Goal: Task Accomplishment & Management: Complete application form

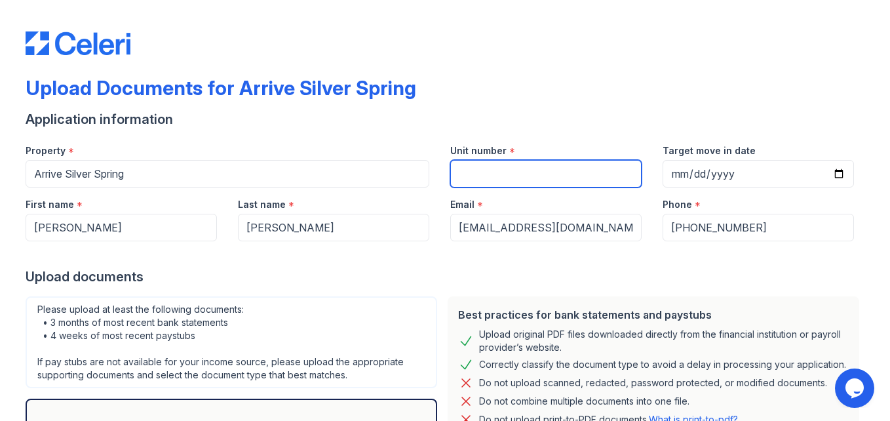
click at [517, 178] on input "Unit number" at bounding box center [545, 174] width 191 height 28
click at [517, 178] on input "4" at bounding box center [545, 174] width 191 height 28
type input "427"
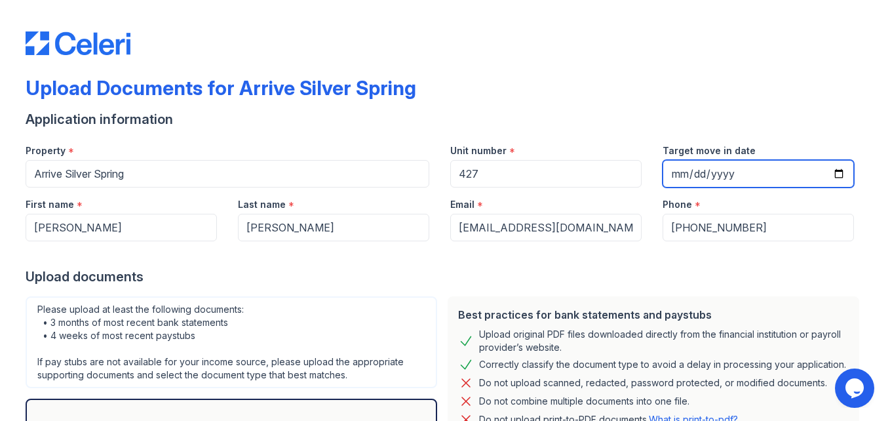
click at [690, 179] on input "Target move in date" at bounding box center [757, 174] width 191 height 28
click at [671, 170] on input "Target move in date" at bounding box center [757, 174] width 191 height 28
click at [828, 174] on input "Target move in date" at bounding box center [757, 174] width 191 height 28
type input "[DATE]"
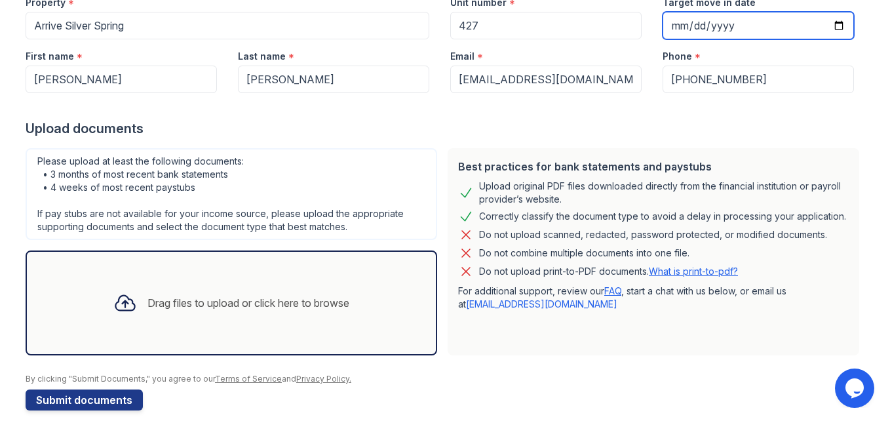
scroll to position [164, 0]
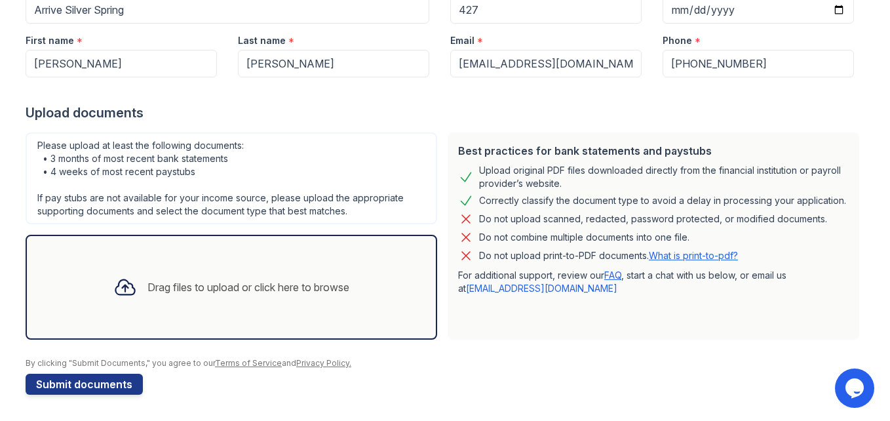
click at [288, 293] on div "Drag files to upload or click here to browse" at bounding box center [248, 287] width 202 height 16
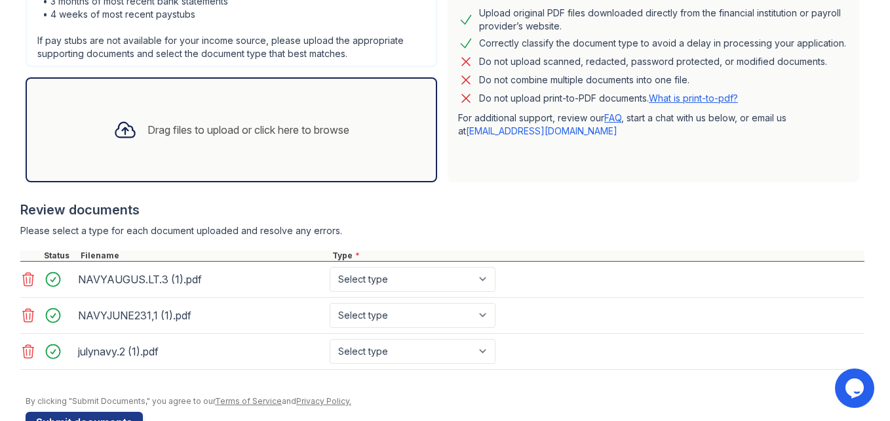
scroll to position [331, 0]
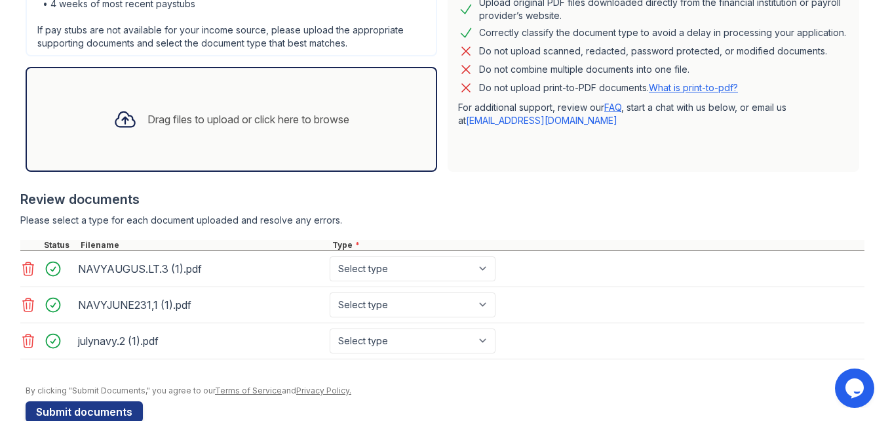
click at [255, 94] on div "Drag files to upload or click here to browse" at bounding box center [231, 119] width 411 height 105
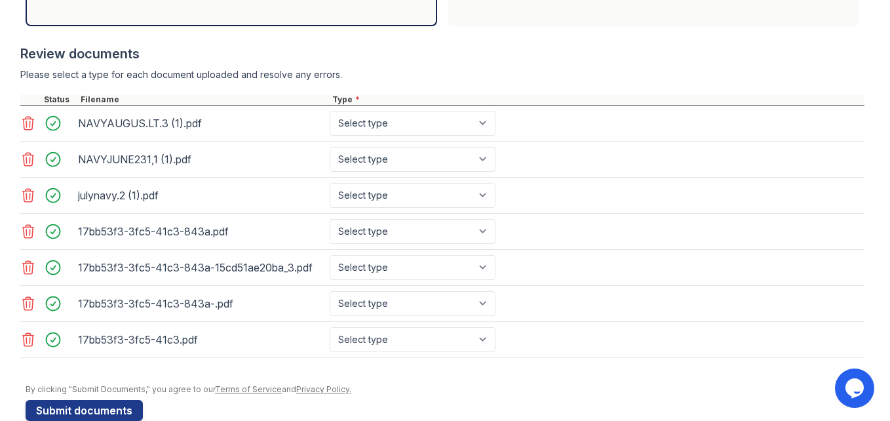
scroll to position [503, 0]
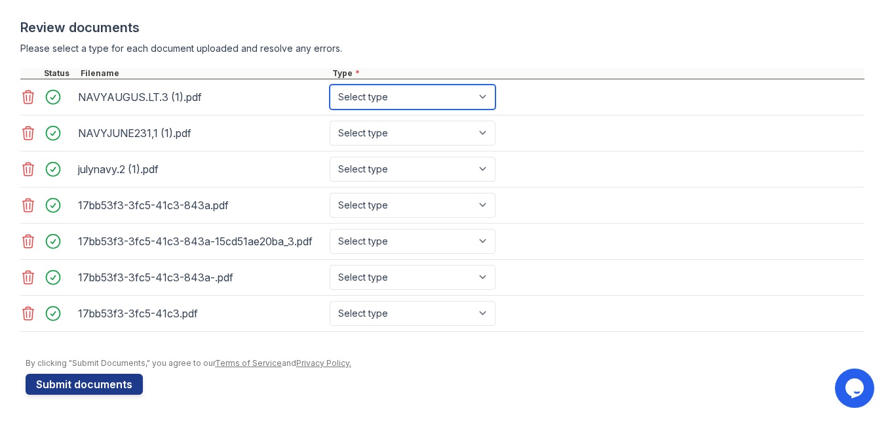
click at [450, 99] on select "Select type Paystub Bank Statement Offer Letter Tax Documents Benefit Award Let…" at bounding box center [413, 97] width 166 height 25
select select "bank_statement"
click at [330, 85] on select "Select type Paystub Bank Statement Offer Letter Tax Documents Benefit Award Let…" at bounding box center [413, 97] width 166 height 25
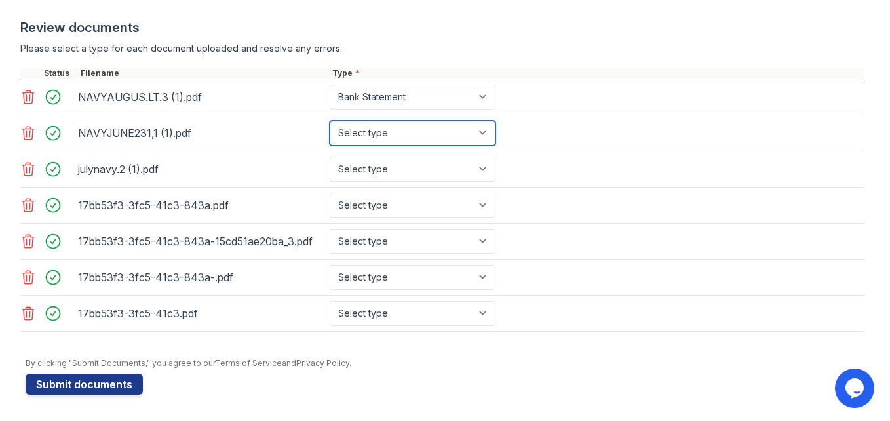
click at [400, 128] on select "Select type Paystub Bank Statement Offer Letter Tax Documents Benefit Award Let…" at bounding box center [413, 133] width 166 height 25
select select "bank_statement"
click at [330, 121] on select "Select type Paystub Bank Statement Offer Letter Tax Documents Benefit Award Let…" at bounding box center [413, 133] width 166 height 25
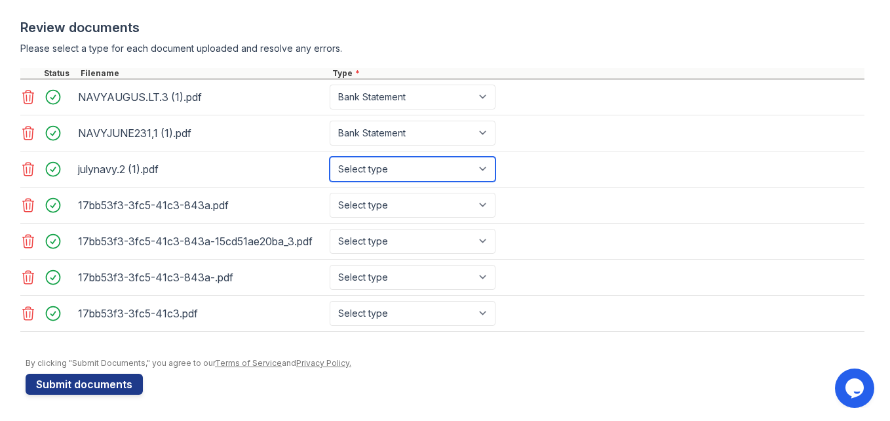
click at [385, 162] on select "Select type Paystub Bank Statement Offer Letter Tax Documents Benefit Award Let…" at bounding box center [413, 169] width 166 height 25
select select "bank_statement"
click at [330, 157] on select "Select type Paystub Bank Statement Offer Letter Tax Documents Benefit Award Let…" at bounding box center [413, 169] width 166 height 25
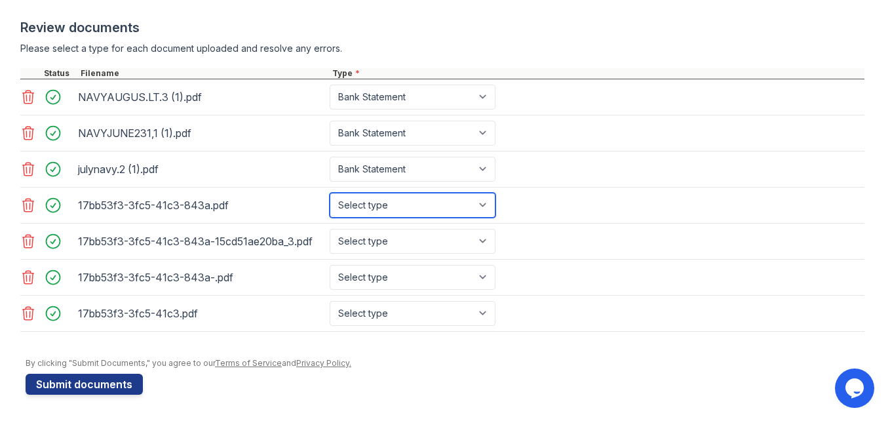
click at [369, 208] on select "Select type Paystub Bank Statement Offer Letter Tax Documents Benefit Award Let…" at bounding box center [413, 205] width 166 height 25
select select "paystub"
click at [330, 193] on select "Select type Paystub Bank Statement Offer Letter Tax Documents Benefit Award Let…" at bounding box center [413, 205] width 166 height 25
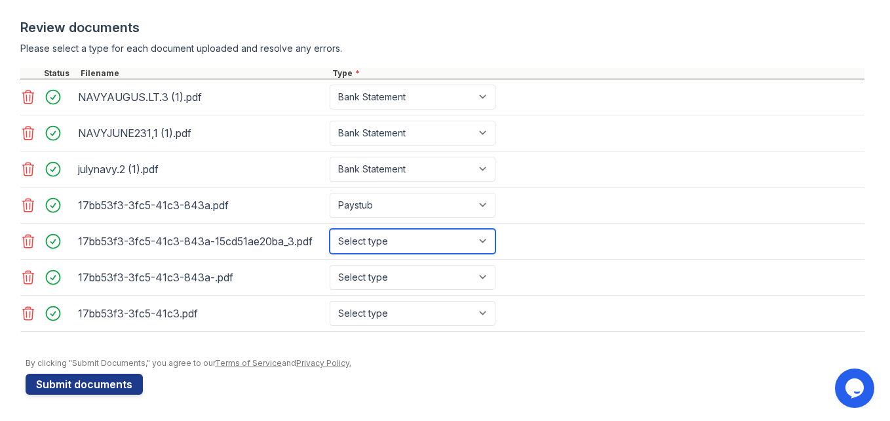
click at [375, 250] on select "Select type Paystub Bank Statement Offer Letter Tax Documents Benefit Award Let…" at bounding box center [413, 241] width 166 height 25
select select "paystub"
click at [330, 229] on select "Select type Paystub Bank Statement Offer Letter Tax Documents Benefit Award Let…" at bounding box center [413, 241] width 166 height 25
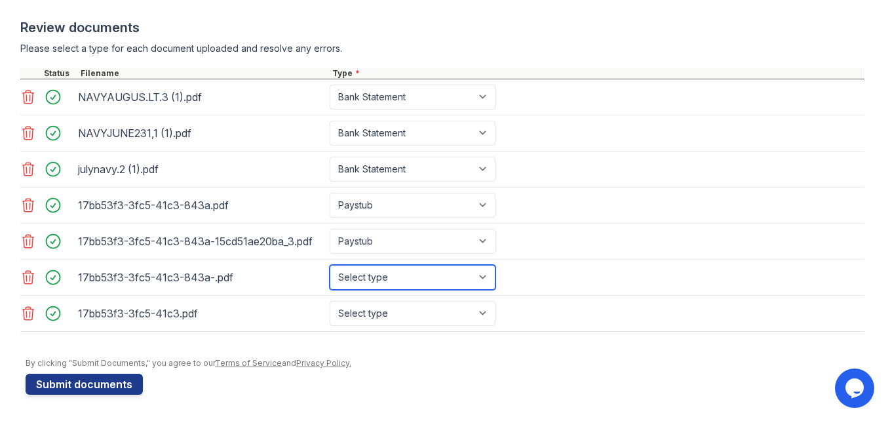
click at [375, 278] on select "Select type Paystub Bank Statement Offer Letter Tax Documents Benefit Award Let…" at bounding box center [413, 277] width 166 height 25
select select "paystub"
click at [330, 265] on select "Select type Paystub Bank Statement Offer Letter Tax Documents Benefit Award Let…" at bounding box center [413, 277] width 166 height 25
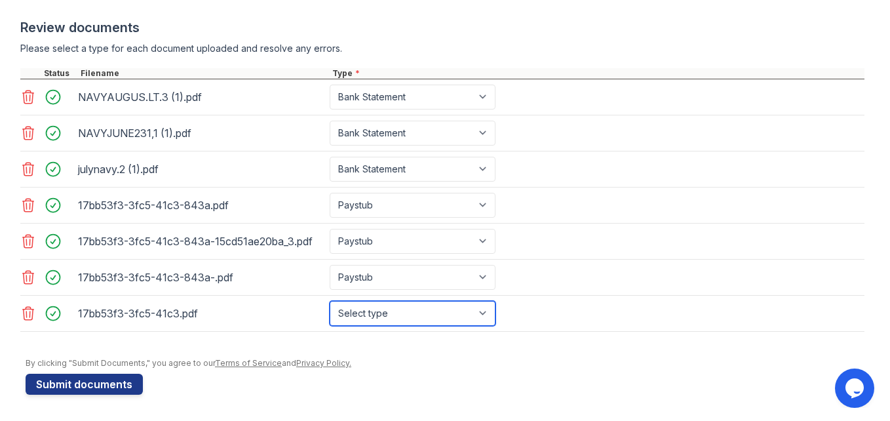
click at [377, 315] on select "Select type Paystub Bank Statement Offer Letter Tax Documents Benefit Award Let…" at bounding box center [413, 313] width 166 height 25
select select "paystub"
click at [330, 301] on select "Select type Paystub Bank Statement Offer Letter Tax Documents Benefit Award Let…" at bounding box center [413, 313] width 166 height 25
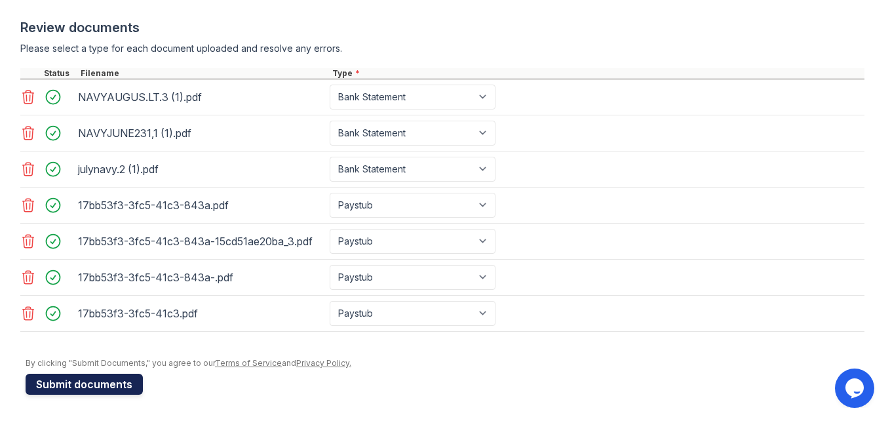
click at [123, 379] on button "Submit documents" at bounding box center [84, 383] width 117 height 21
